Goal: Task Accomplishment & Management: Manage account settings

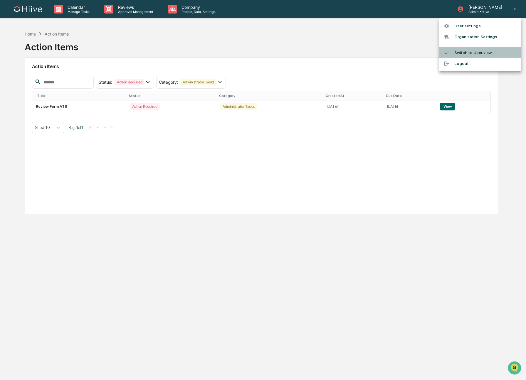
click at [467, 53] on li "Switch to User view..." at bounding box center [480, 52] width 82 height 11
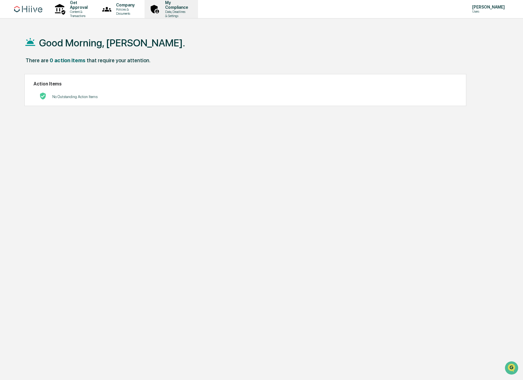
click at [191, 11] on p "Data, Deadlines & Settings" at bounding box center [175, 14] width 31 height 8
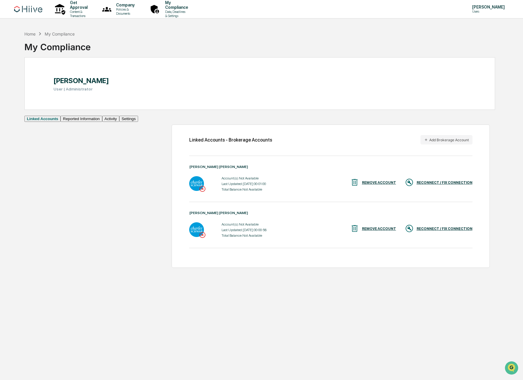
click at [440, 181] on div "RECONNECT / FIX CONNECTION" at bounding box center [439, 183] width 68 height 10
click at [479, 11] on p "Users" at bounding box center [488, 11] width 40 height 4
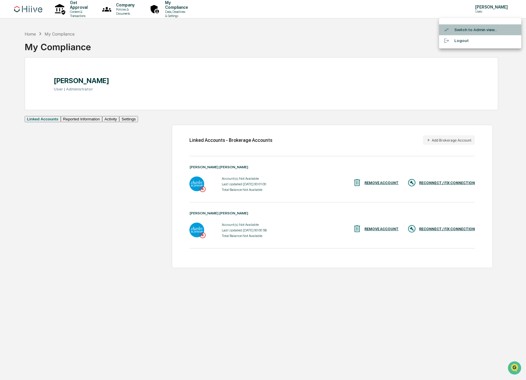
click at [470, 33] on li "Switch to Admin view..." at bounding box center [480, 29] width 82 height 11
